Goal: Communication & Community: Answer question/provide support

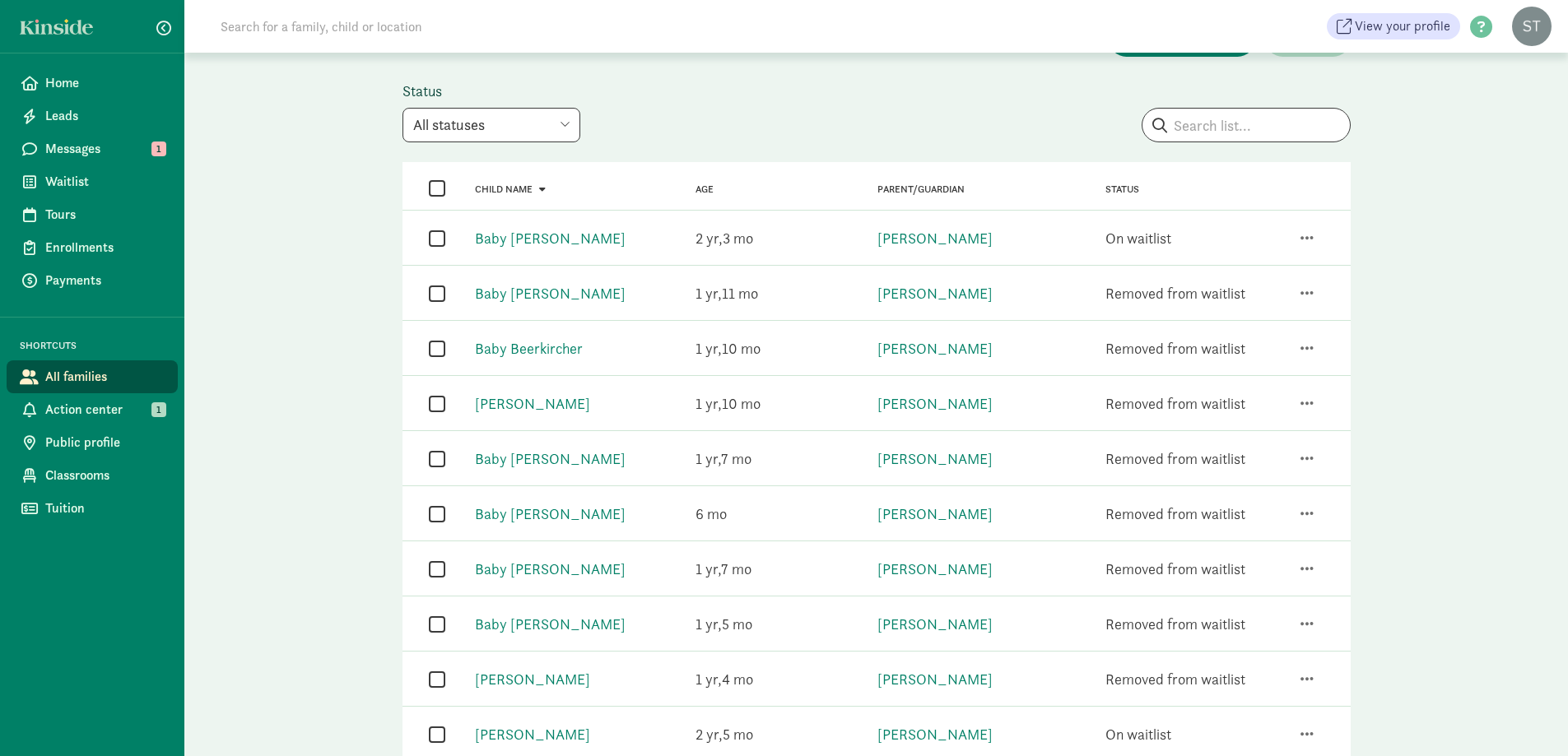
scroll to position [165, 0]
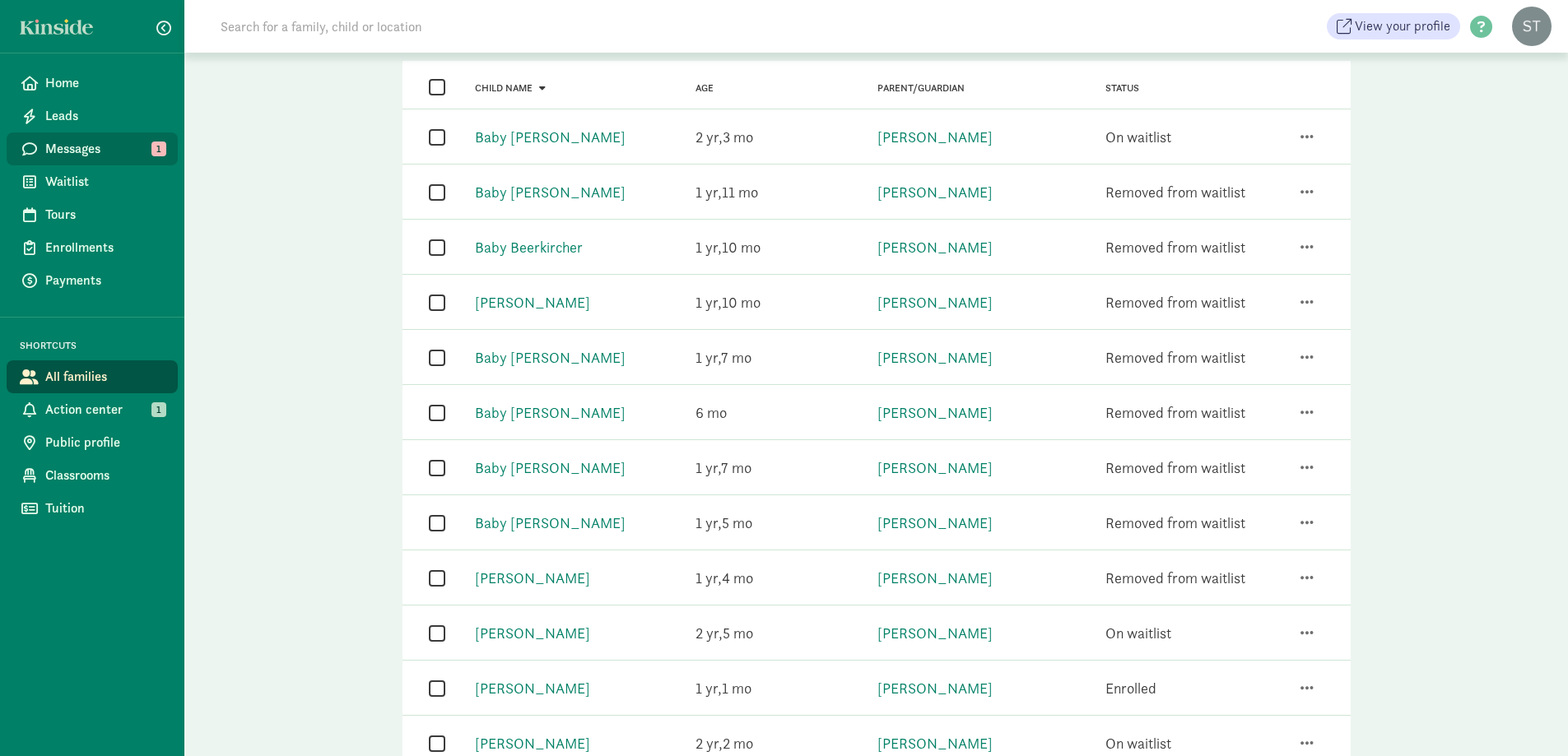
click at [129, 140] on span "Messages" at bounding box center [105, 148] width 119 height 20
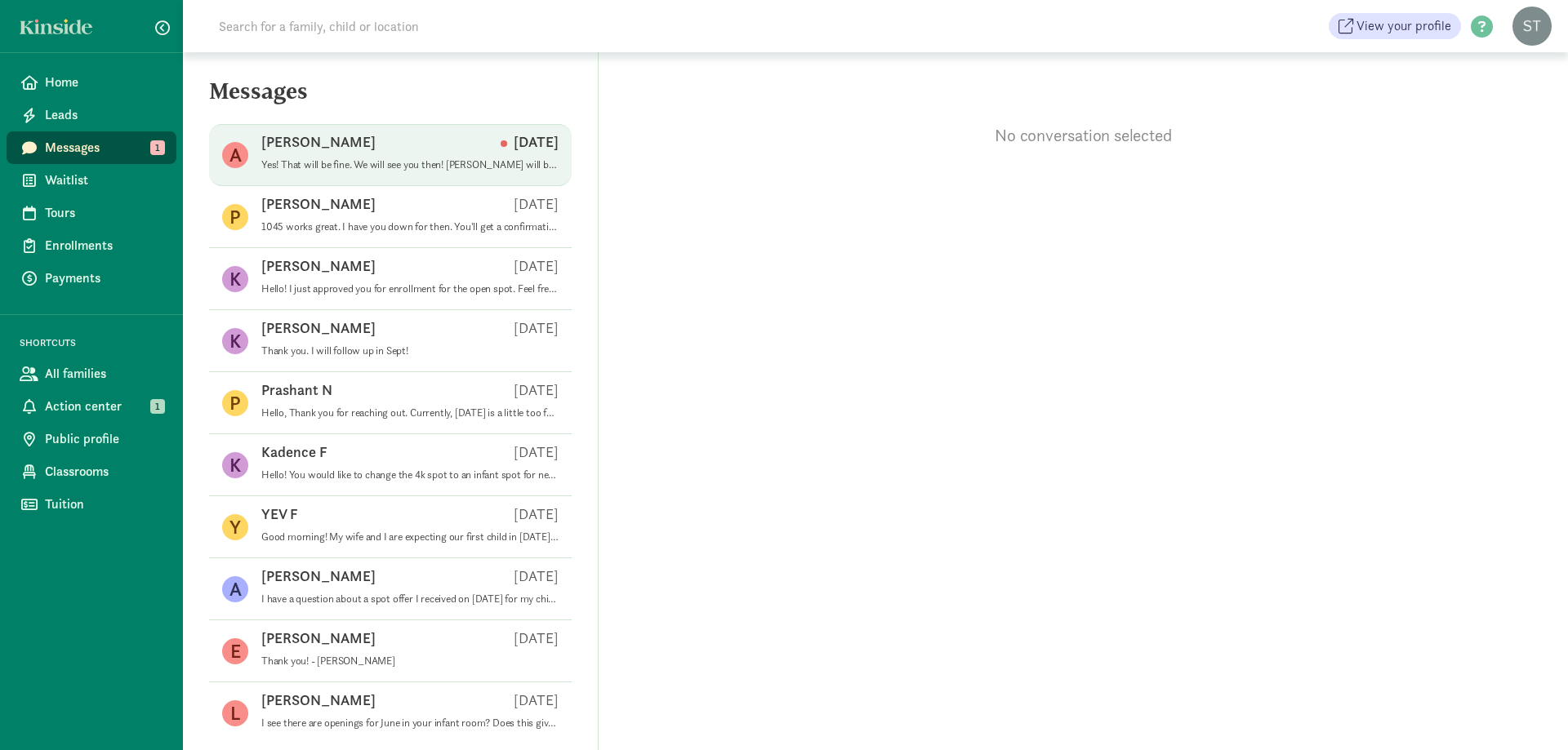
click at [392, 170] on p "Yes! That will be fine. We will see you then! [PERSON_NAME] will be doing your …" at bounding box center [409, 164] width 297 height 13
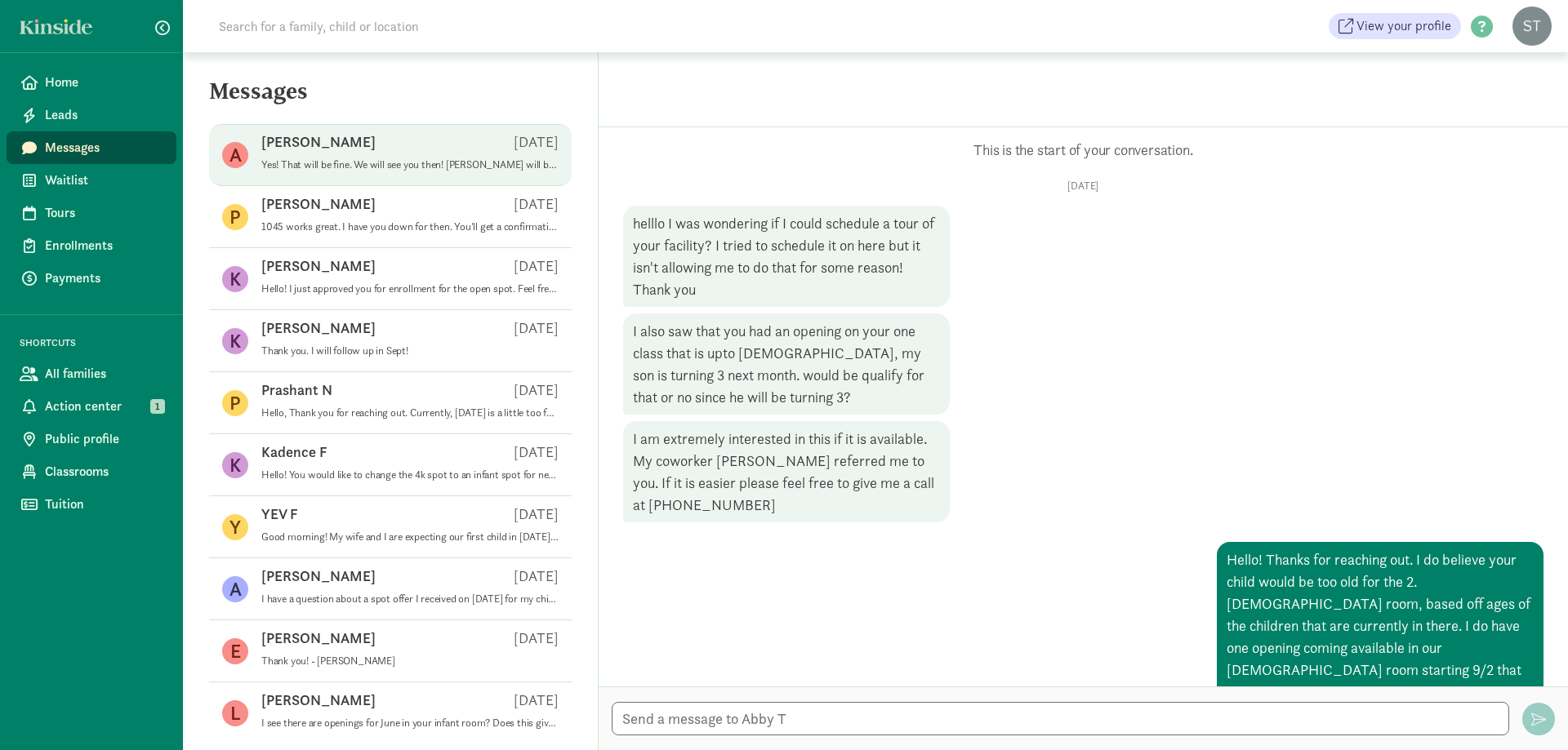
scroll to position [827, 0]
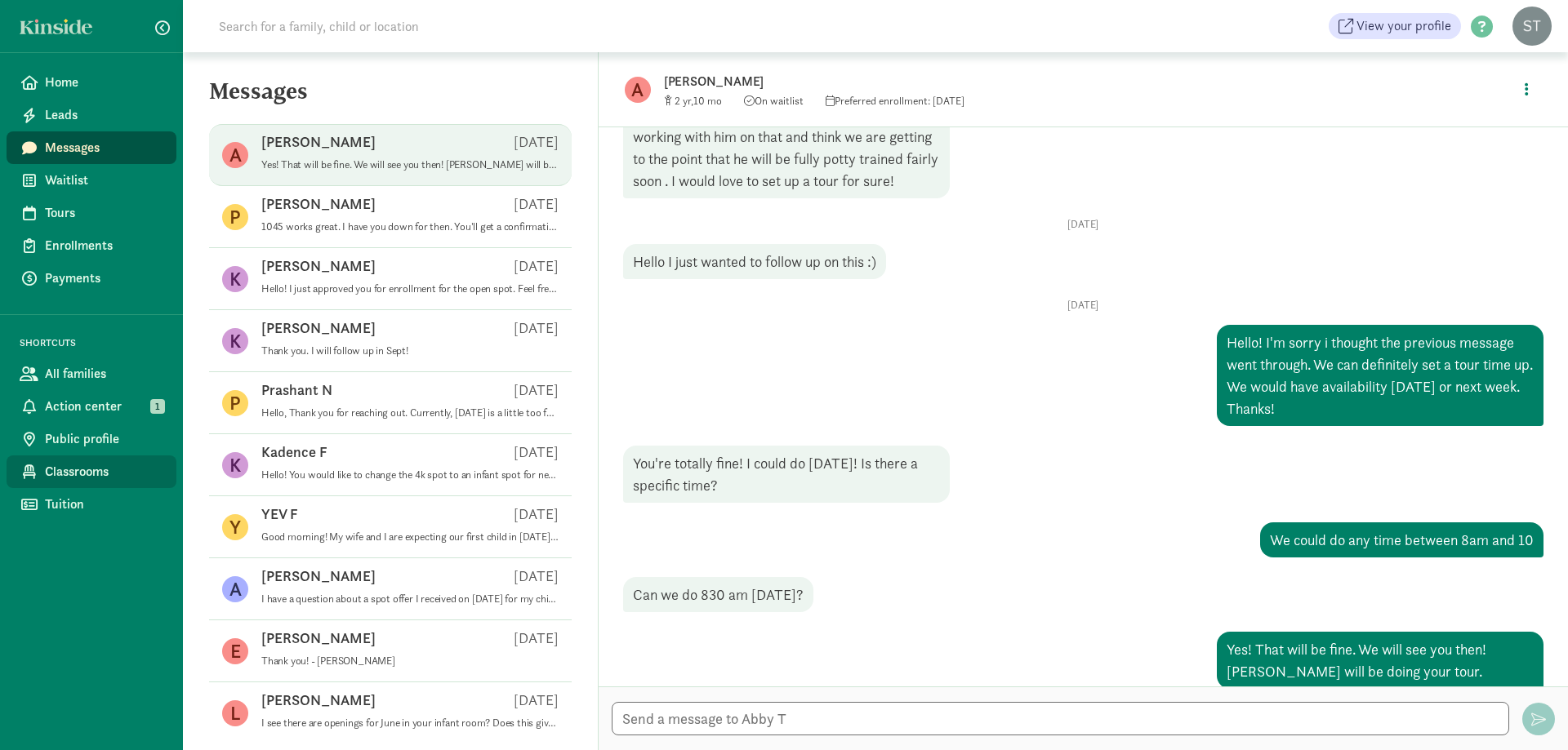
click at [85, 474] on span "Classrooms" at bounding box center [104, 472] width 118 height 20
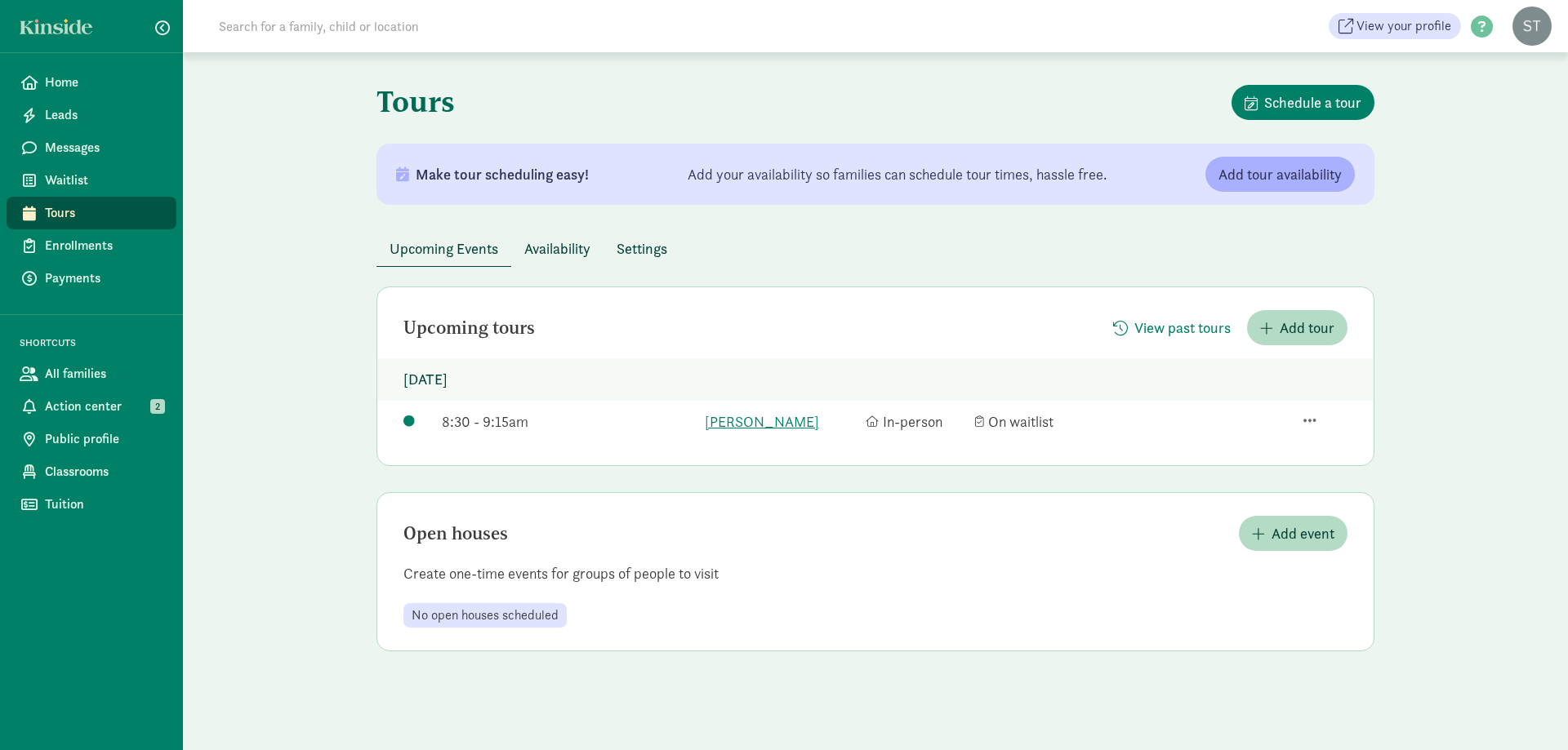
click at [488, 23] on input at bounding box center [438, 26] width 458 height 33
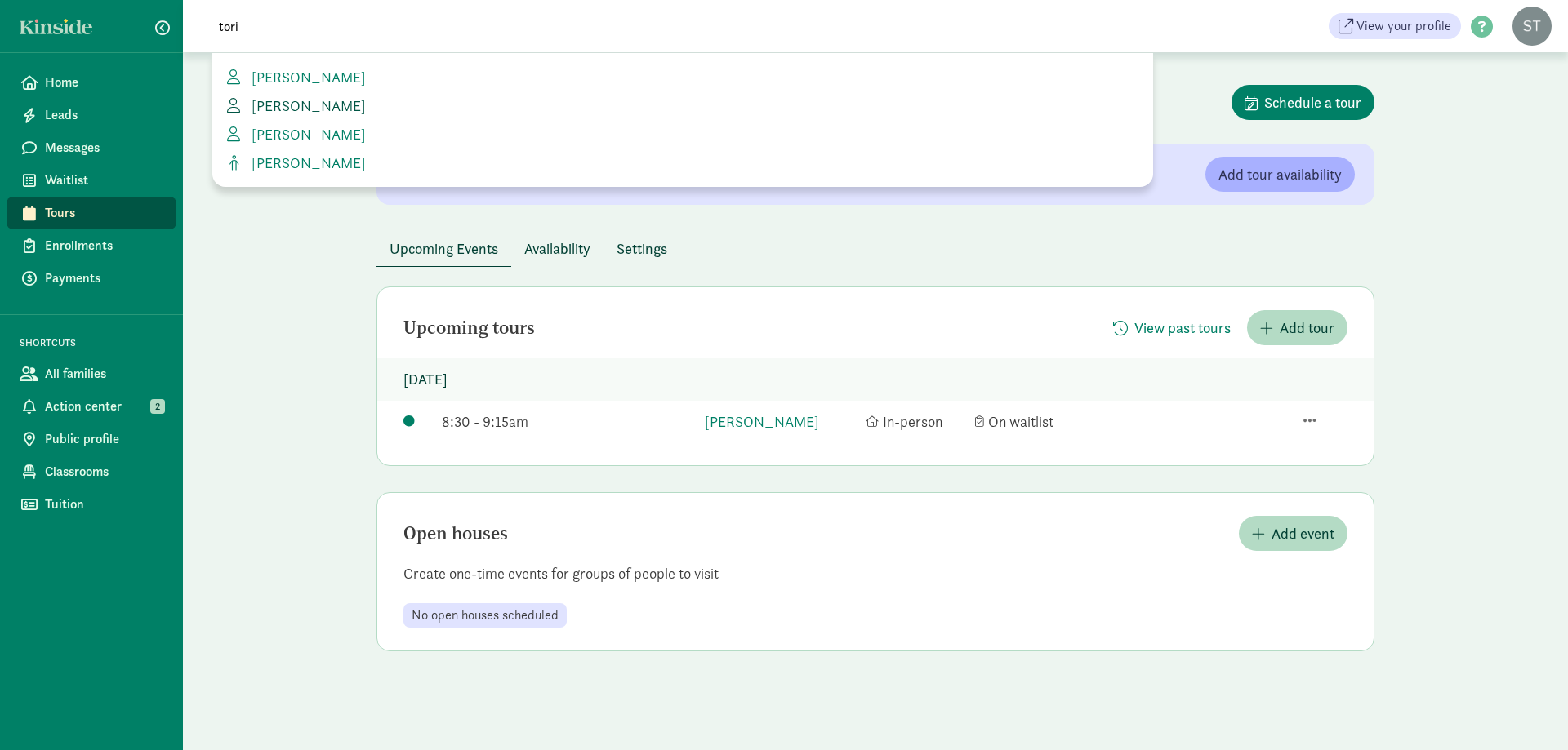
type input "tori"
click at [289, 99] on span "Tori Yocum" at bounding box center [305, 106] width 121 height 19
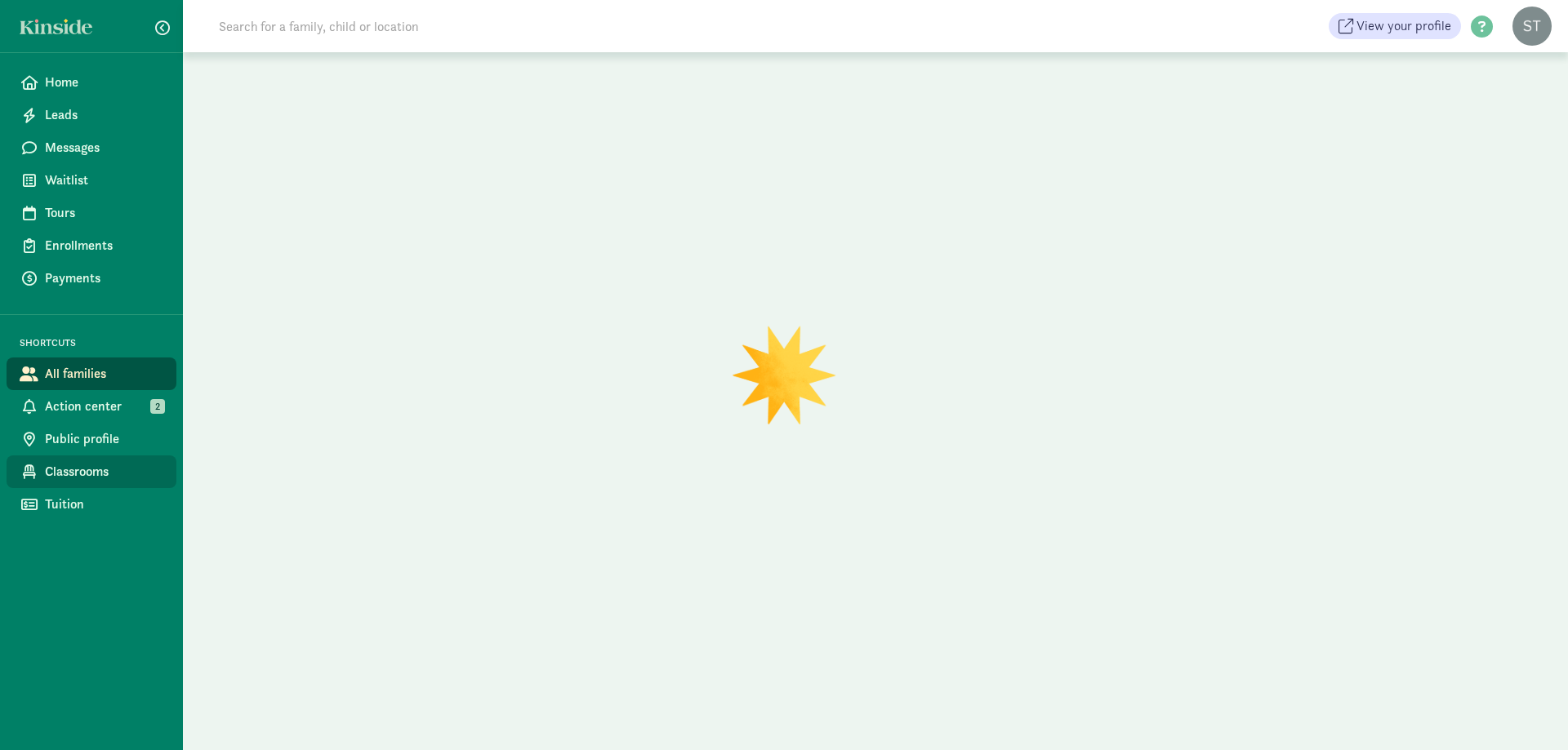
click at [96, 477] on span "Classrooms" at bounding box center [104, 472] width 118 height 20
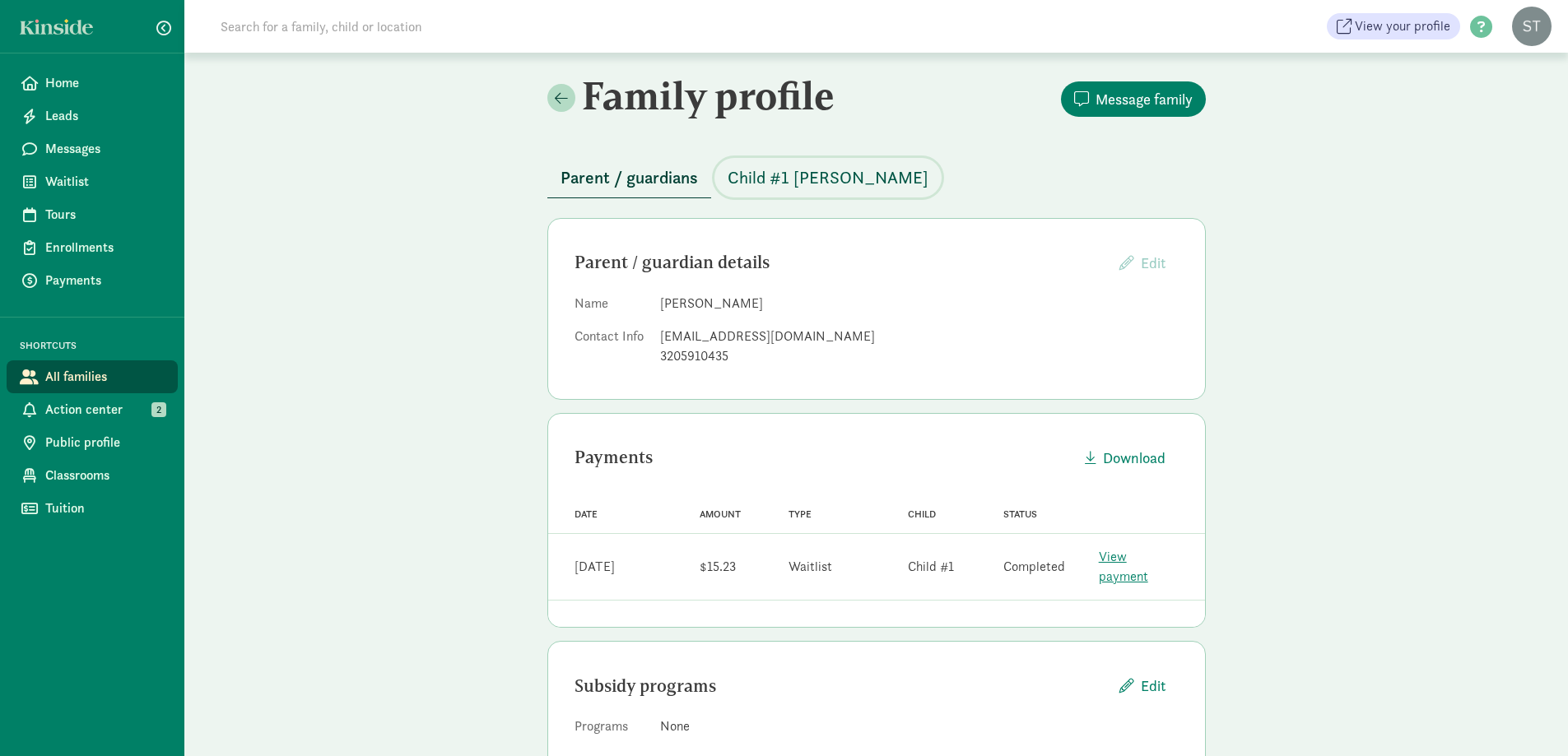
click at [783, 181] on span "Child #1 [PERSON_NAME]" at bounding box center [827, 178] width 201 height 26
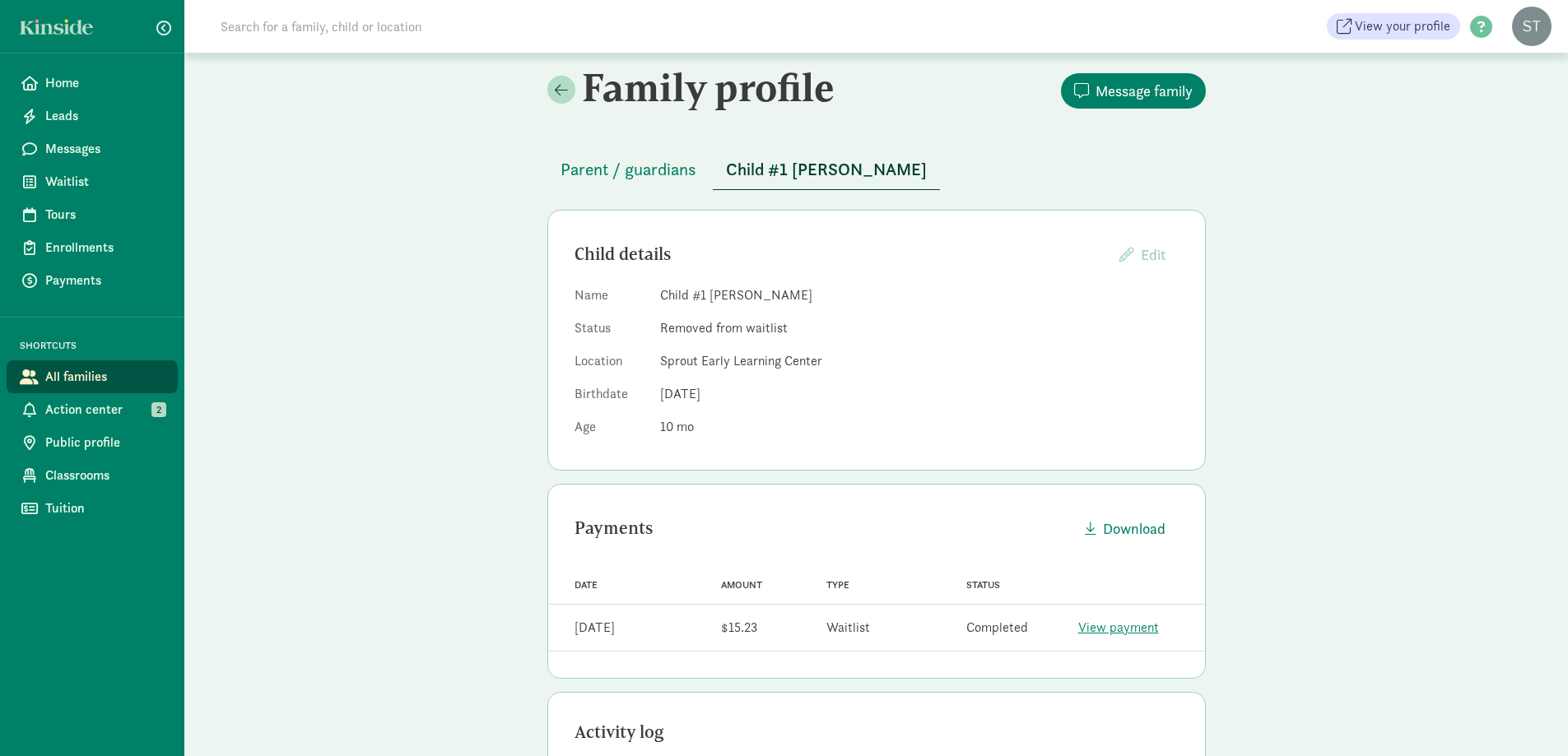
scroll to position [7, 0]
click at [89, 472] on span "Classrooms" at bounding box center [105, 475] width 119 height 20
